Goal: Navigation & Orientation: Find specific page/section

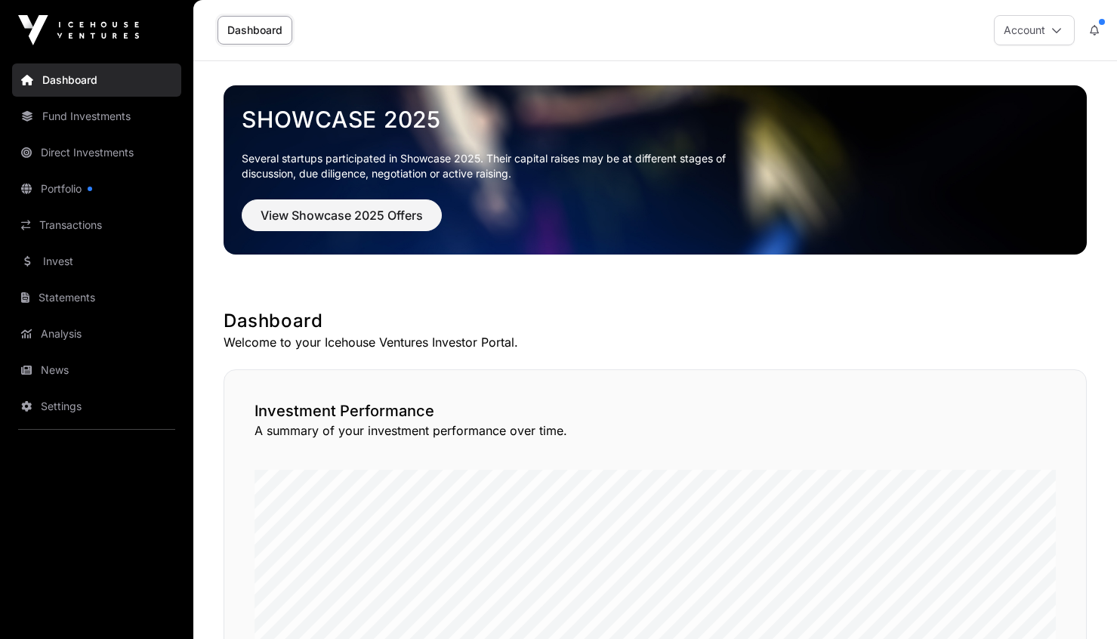
click at [61, 191] on link "Portfolio" at bounding box center [96, 188] width 169 height 33
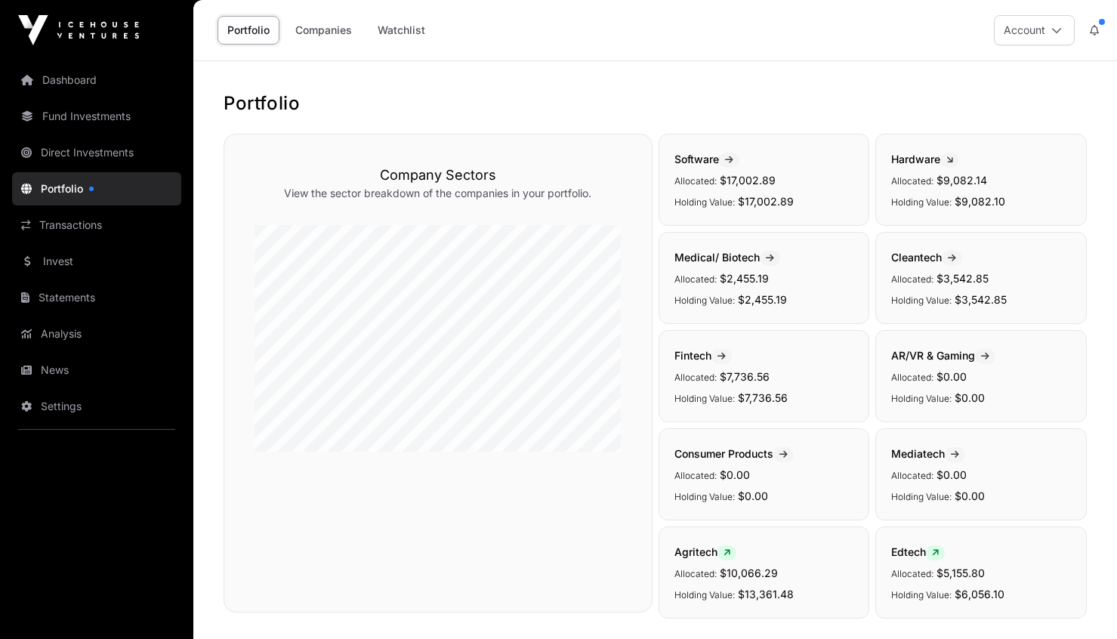
click at [331, 32] on link "Companies" at bounding box center [323, 30] width 76 height 29
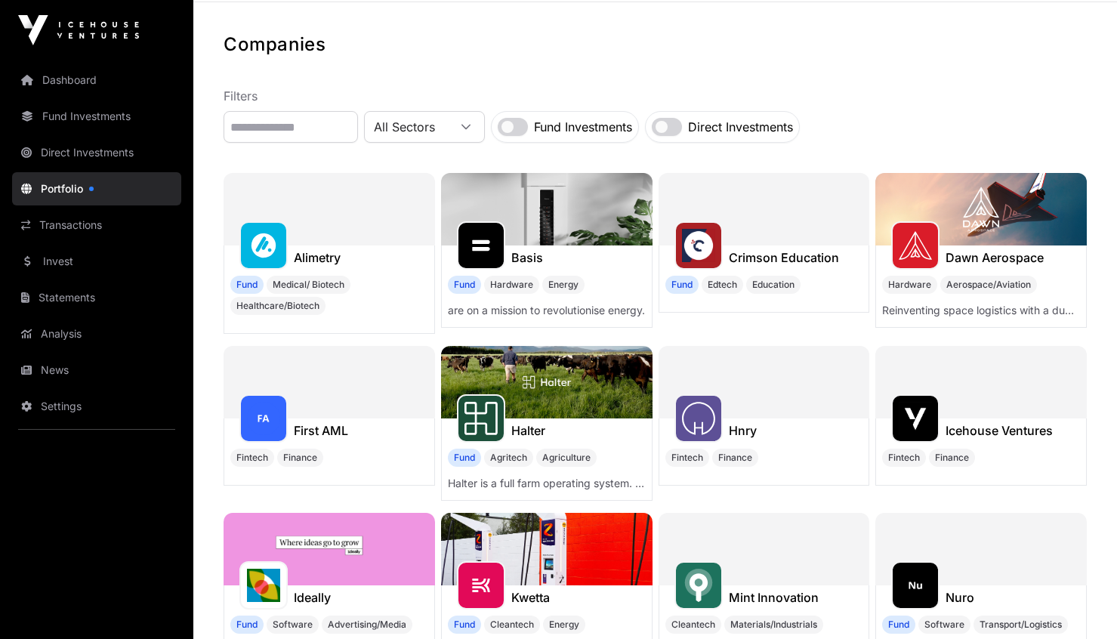
scroll to position [60, 0]
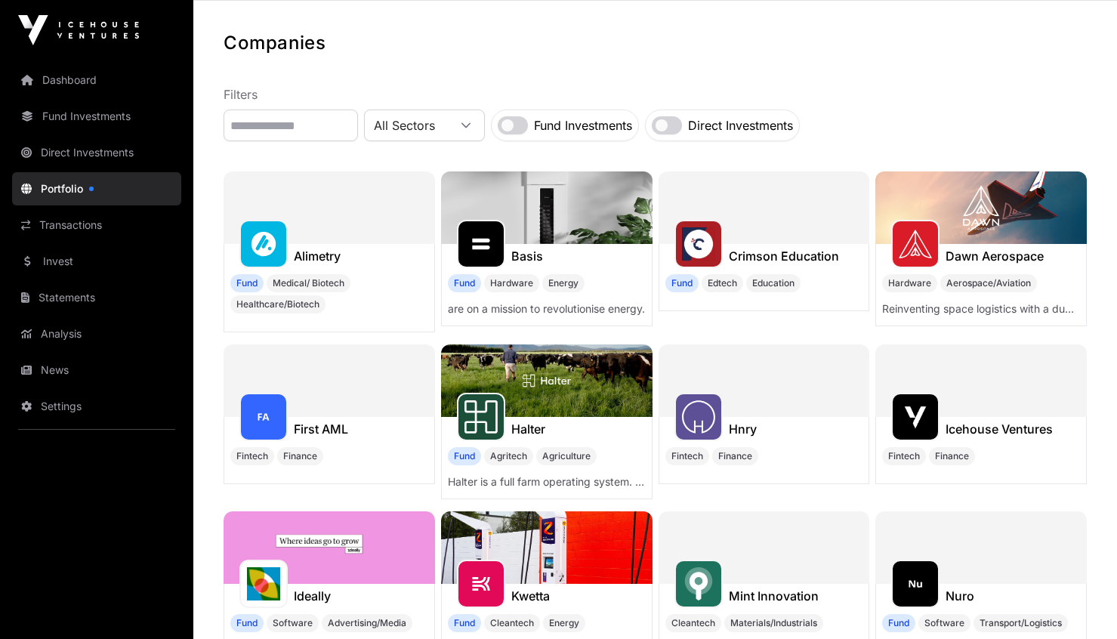
click at [78, 88] on link "Dashboard" at bounding box center [96, 79] width 169 height 33
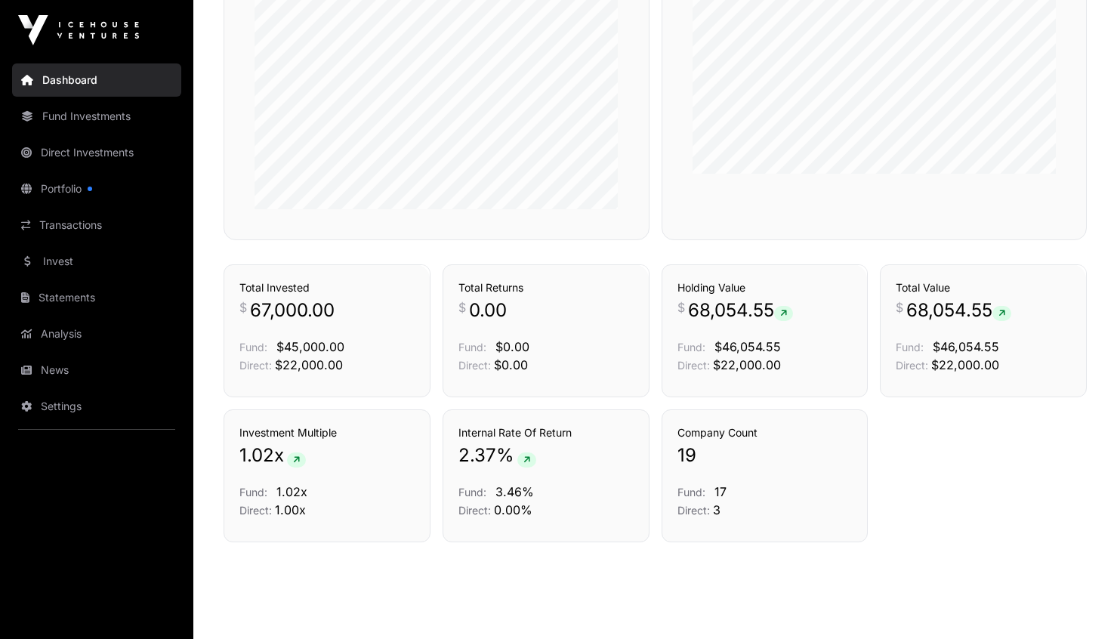
scroll to position [948, 0]
click at [64, 190] on link "Portfolio" at bounding box center [96, 188] width 169 height 33
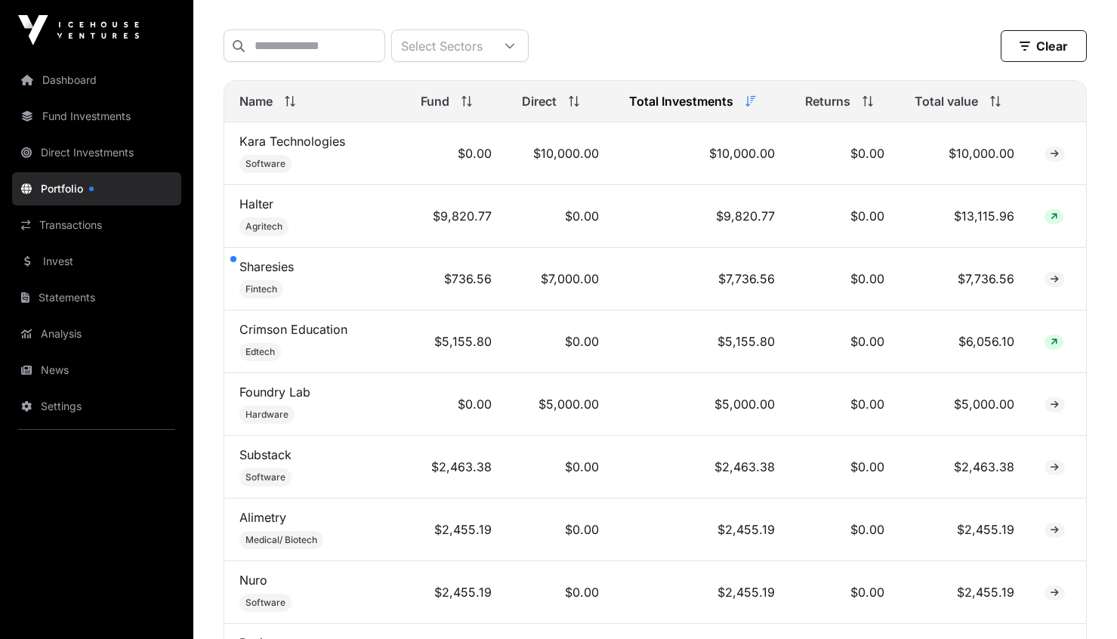
scroll to position [622, 0]
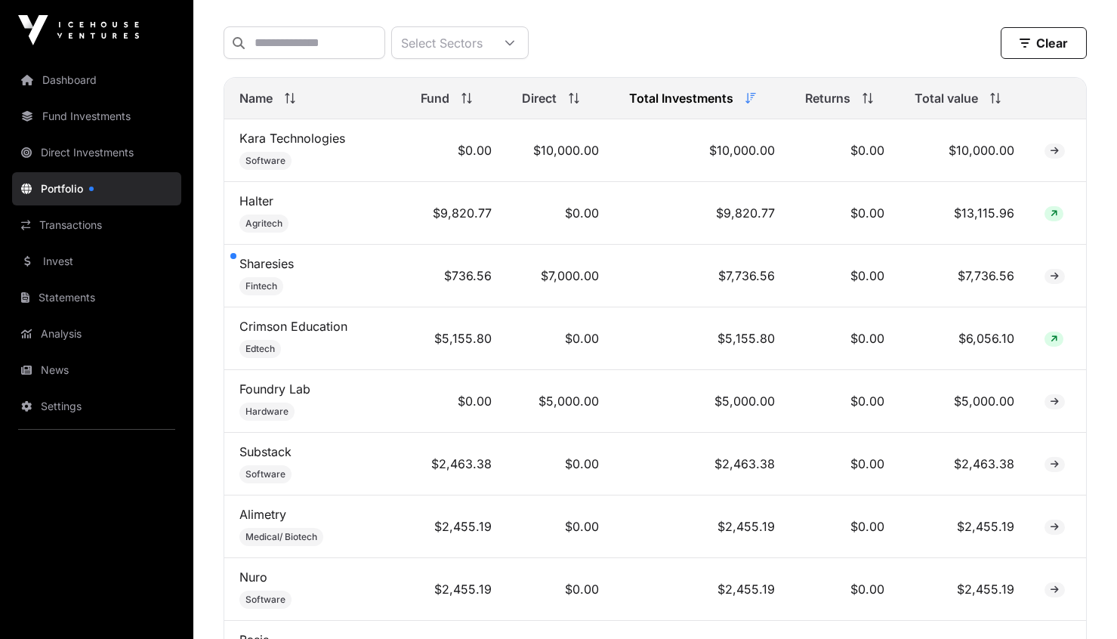
click at [274, 271] on link "Sharesies" at bounding box center [266, 263] width 54 height 15
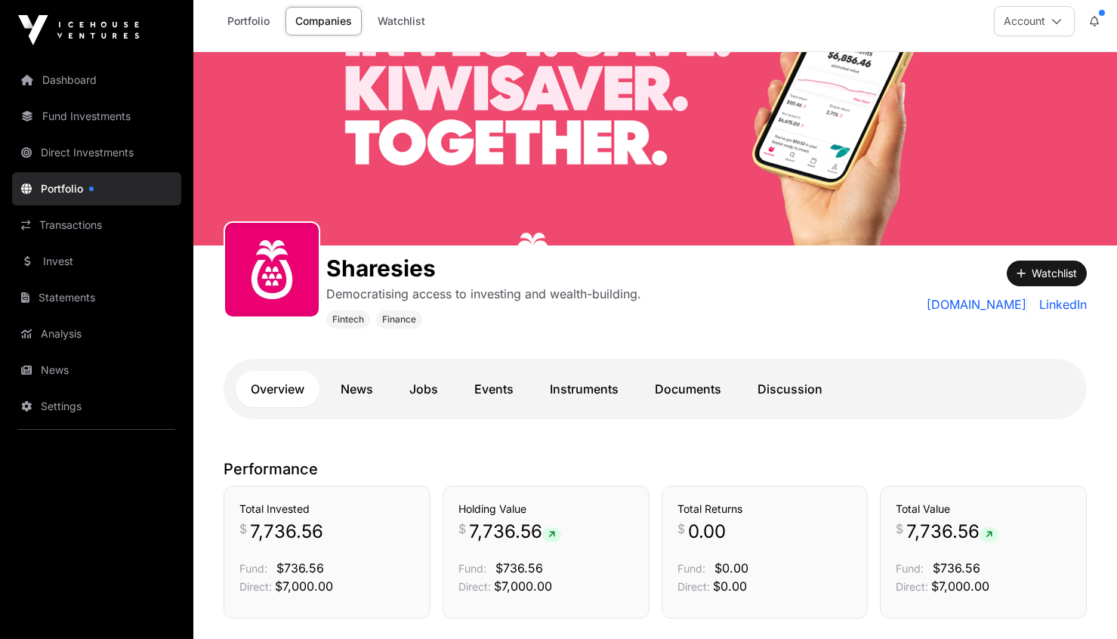
scroll to position [10, 0]
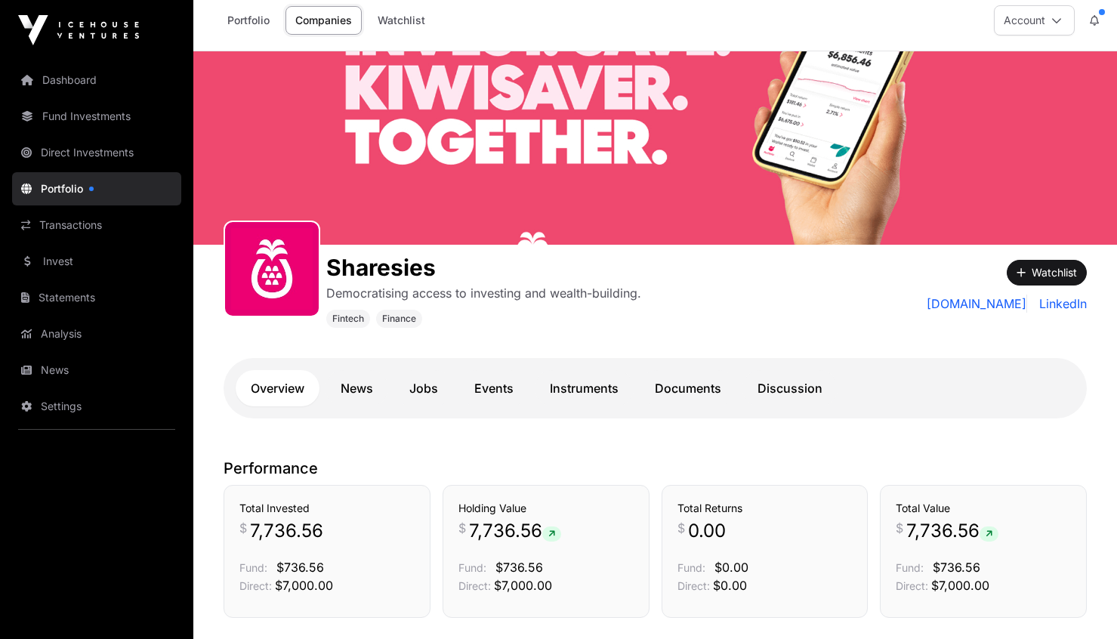
click at [1046, 24] on button "Account" at bounding box center [1034, 20] width 81 height 30
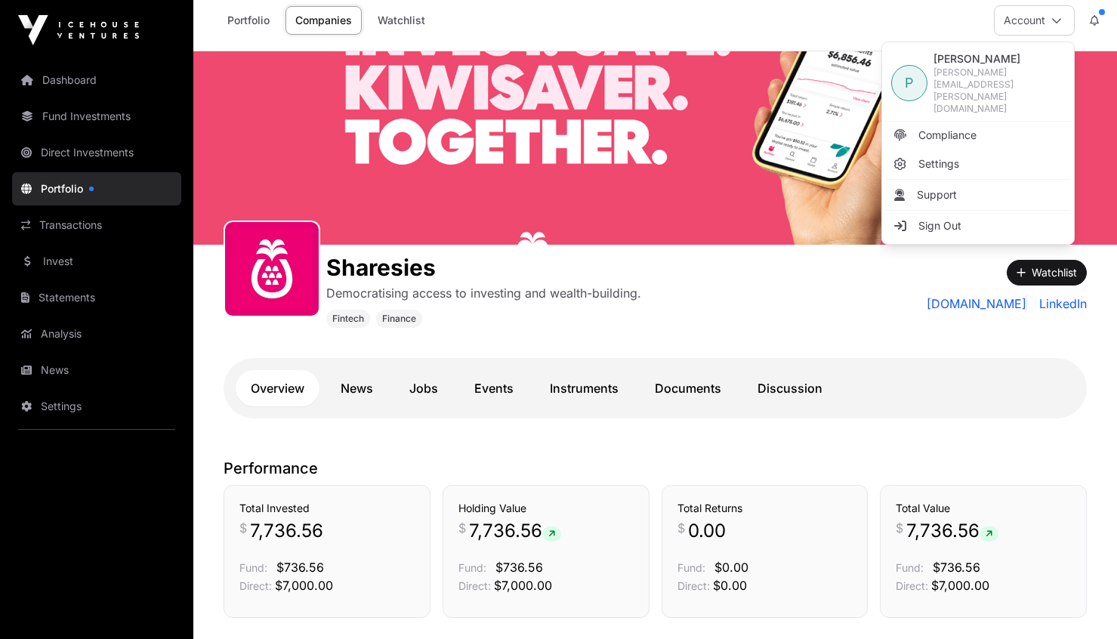
click at [936, 218] on span "Sign Out" at bounding box center [939, 225] width 43 height 15
